Goal: Information Seeking & Learning: Learn about a topic

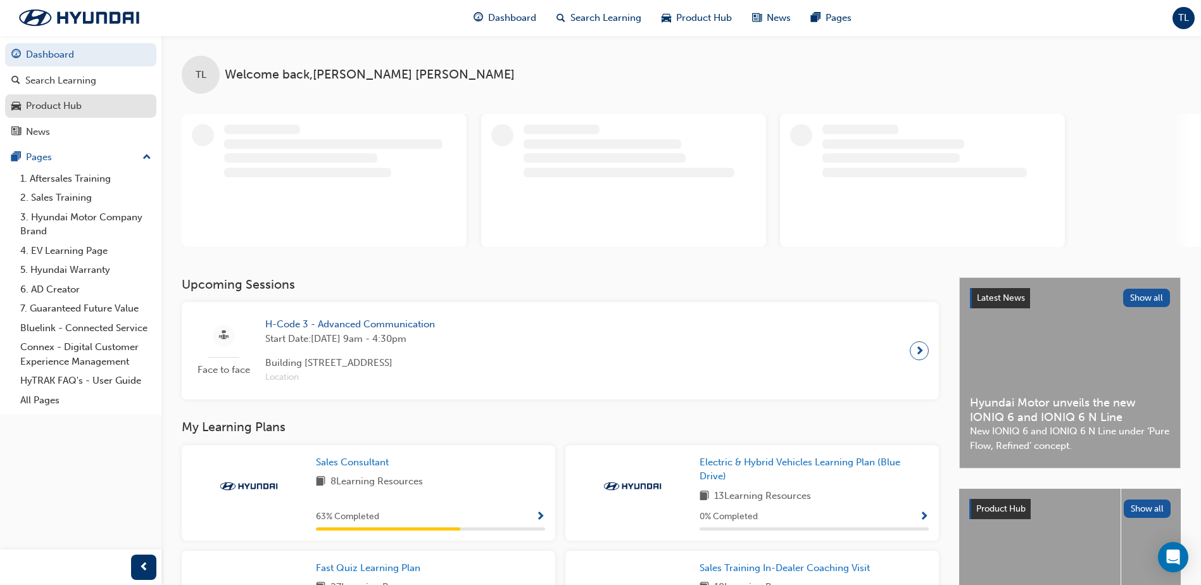
click at [91, 106] on div "Product Hub" at bounding box center [80, 106] width 139 height 16
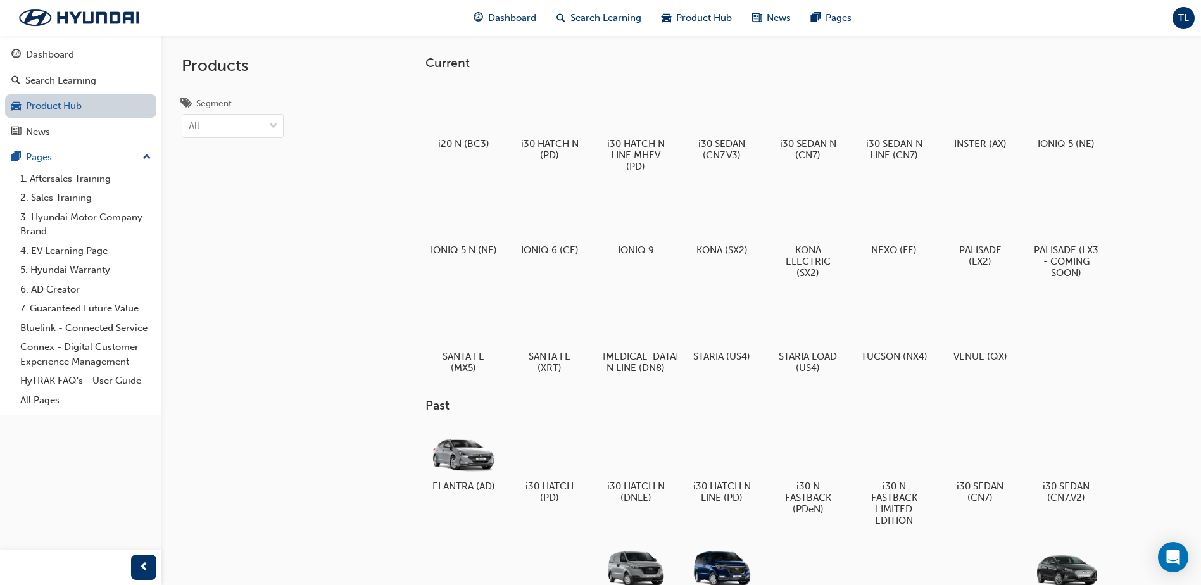
click at [94, 107] on link "Product Hub" at bounding box center [80, 105] width 151 height 23
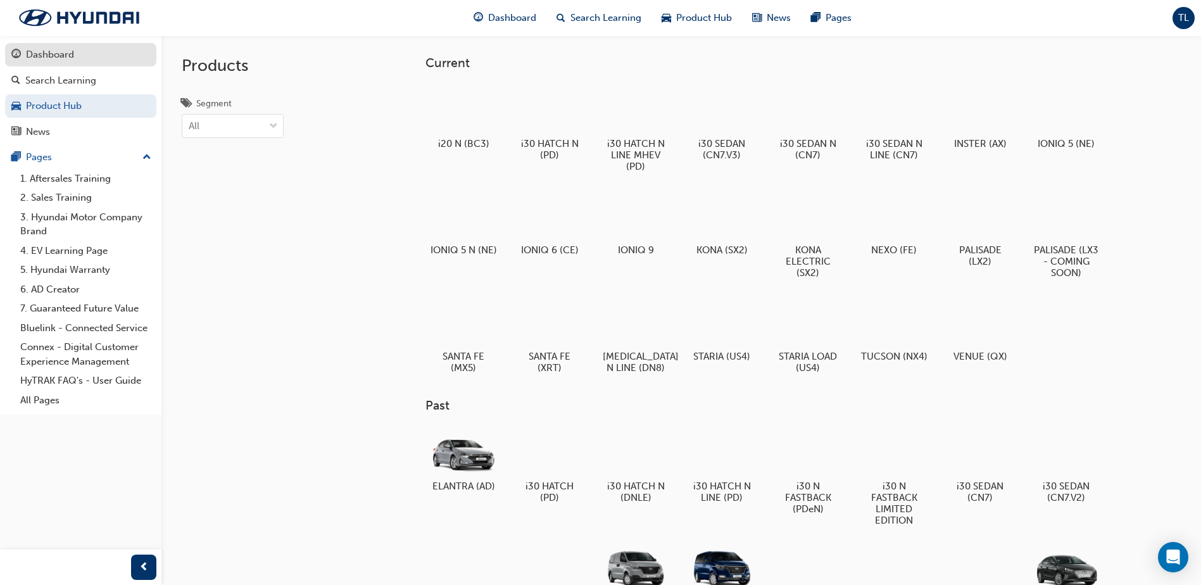
click at [73, 49] on div "Dashboard" at bounding box center [50, 54] width 48 height 15
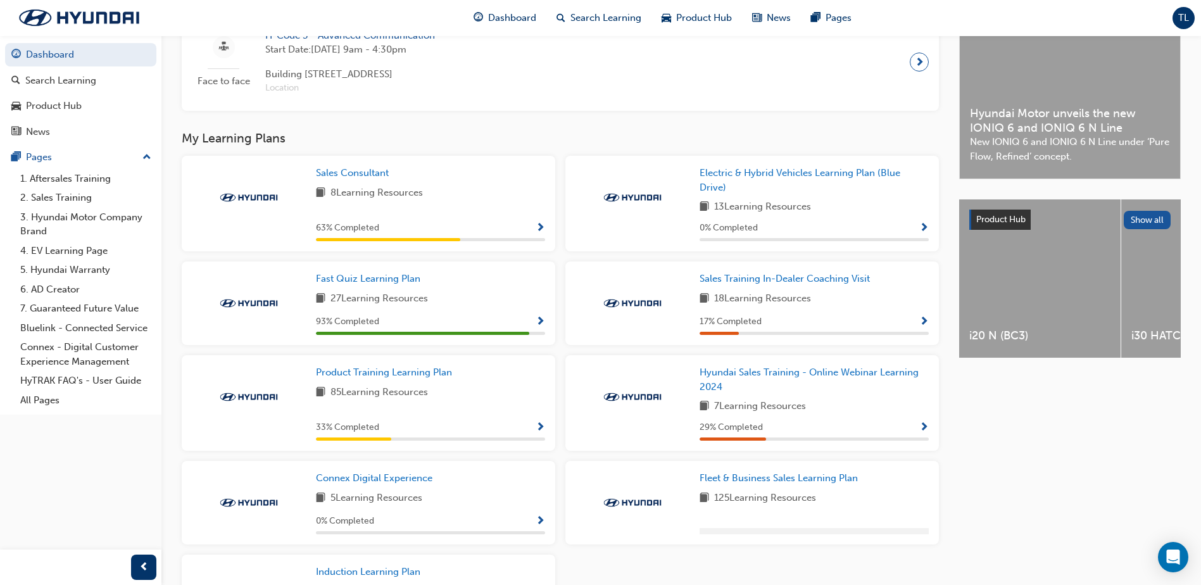
scroll to position [316, 0]
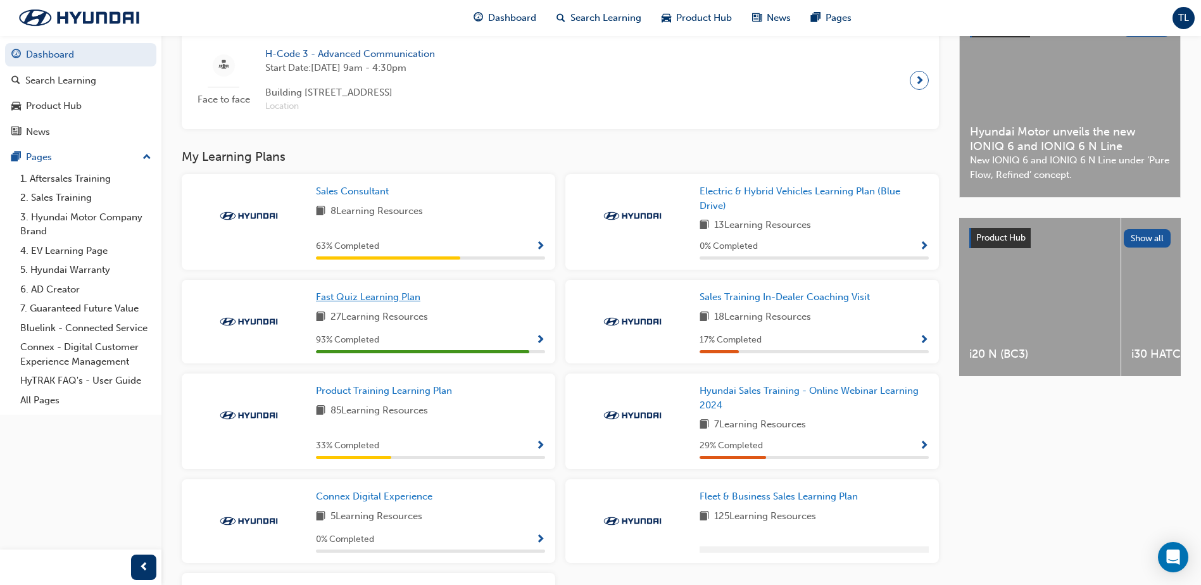
click at [398, 303] on span "Fast Quiz Learning Plan" at bounding box center [368, 296] width 104 height 11
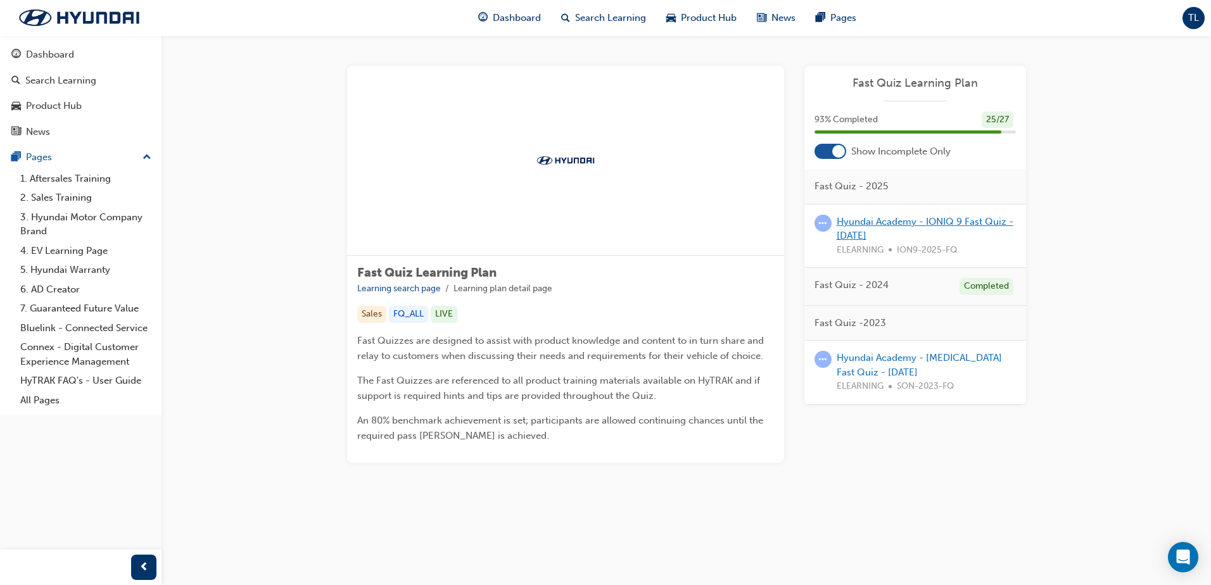
click at [878, 225] on link "Hyundai Academy - IONIQ 9 Fast Quiz - [DATE]" at bounding box center [925, 229] width 177 height 26
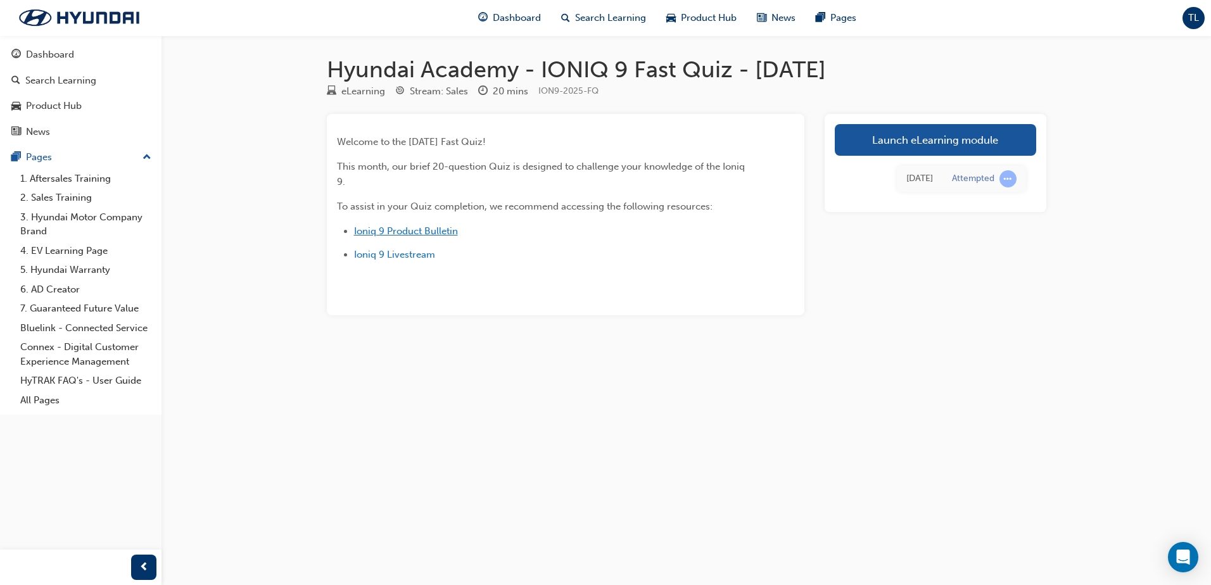
click at [442, 233] on span "Ioniq 9 Product Bulletin" at bounding box center [406, 230] width 104 height 11
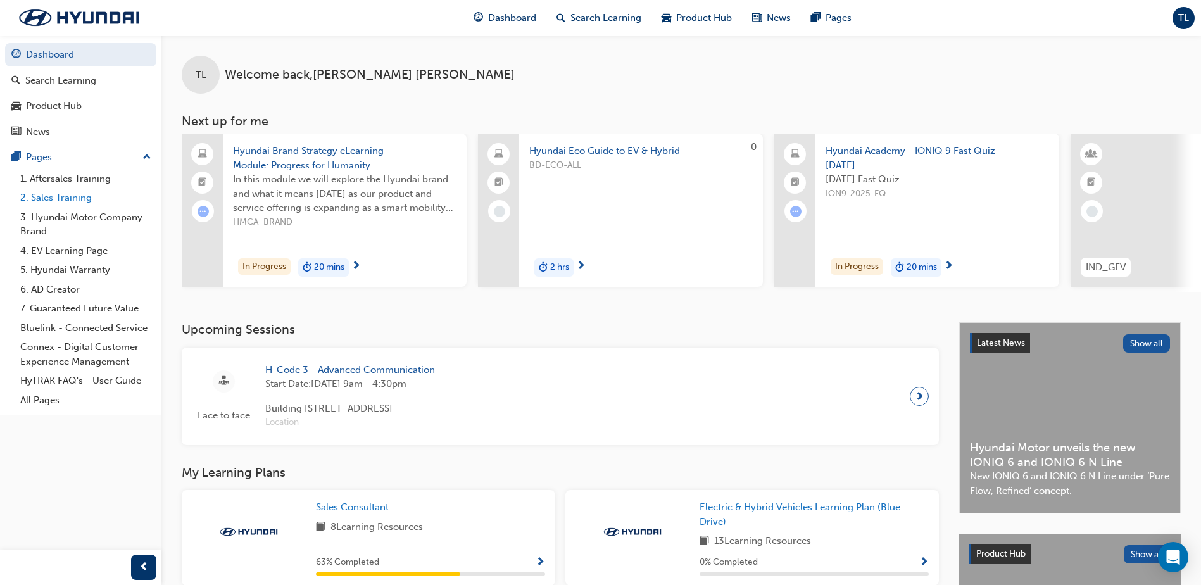
click at [82, 196] on link "2. Sales Training" at bounding box center [85, 198] width 141 height 20
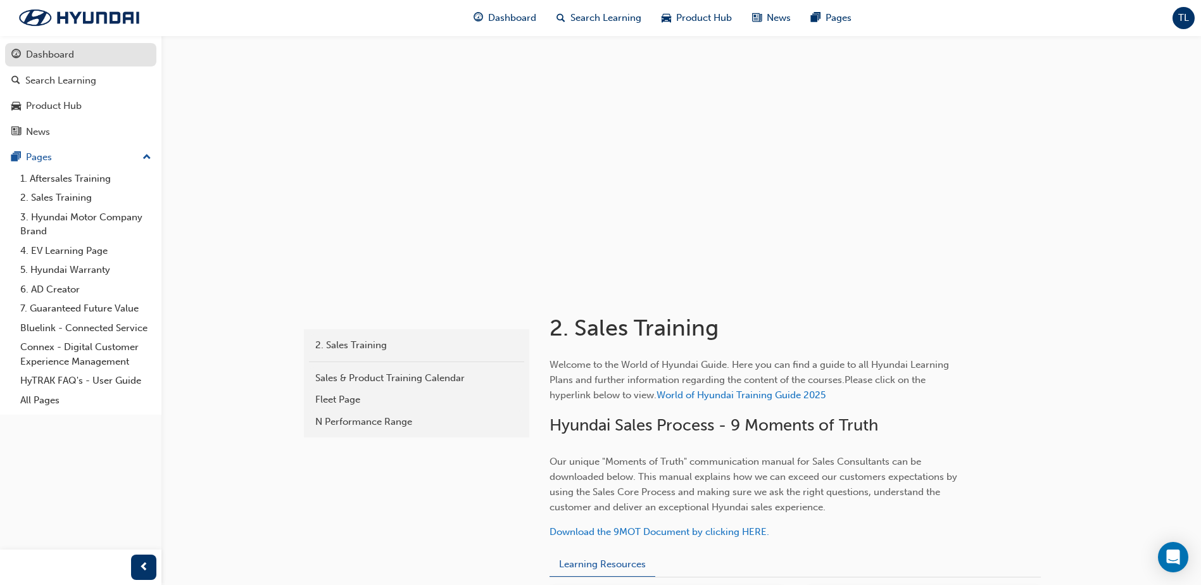
click at [53, 51] on div "Dashboard" at bounding box center [50, 54] width 48 height 15
